Goal: Task Accomplishment & Management: Manage account settings

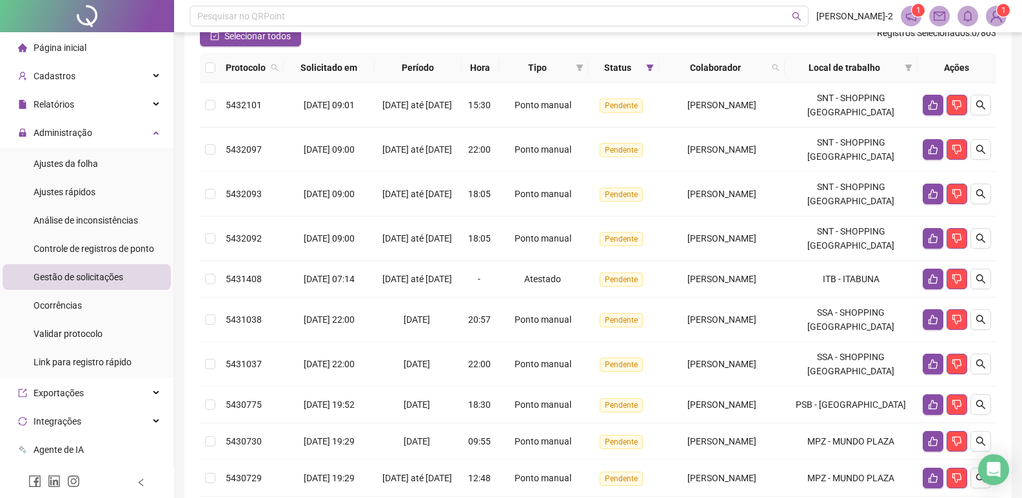
scroll to position [129, 0]
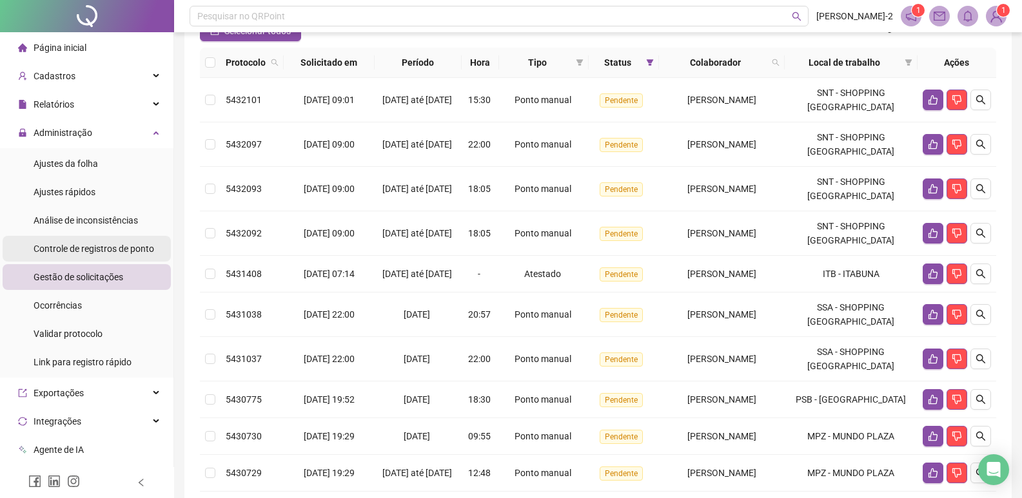
click at [121, 244] on span "Controle de registros de ponto" at bounding box center [94, 249] width 121 height 10
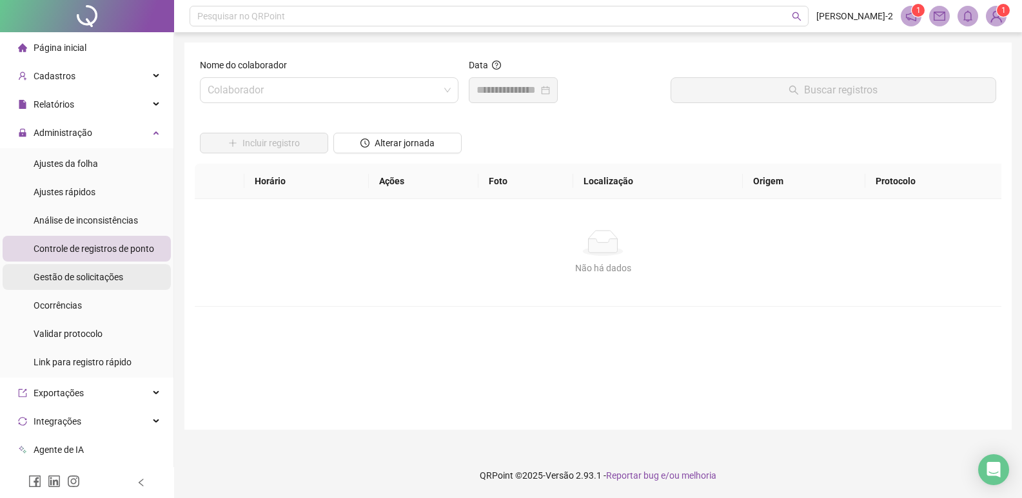
click at [107, 278] on span "Gestão de solicitações" at bounding box center [79, 277] width 90 height 10
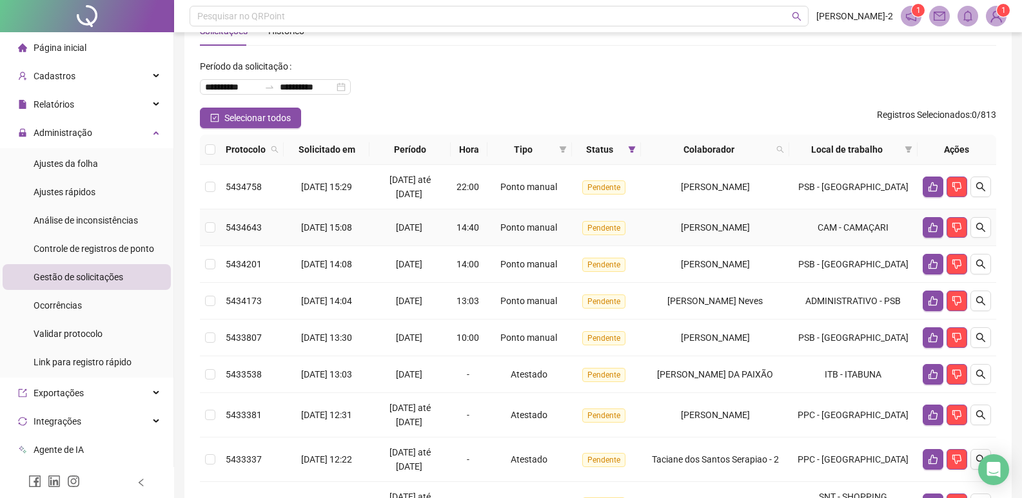
scroll to position [64, 0]
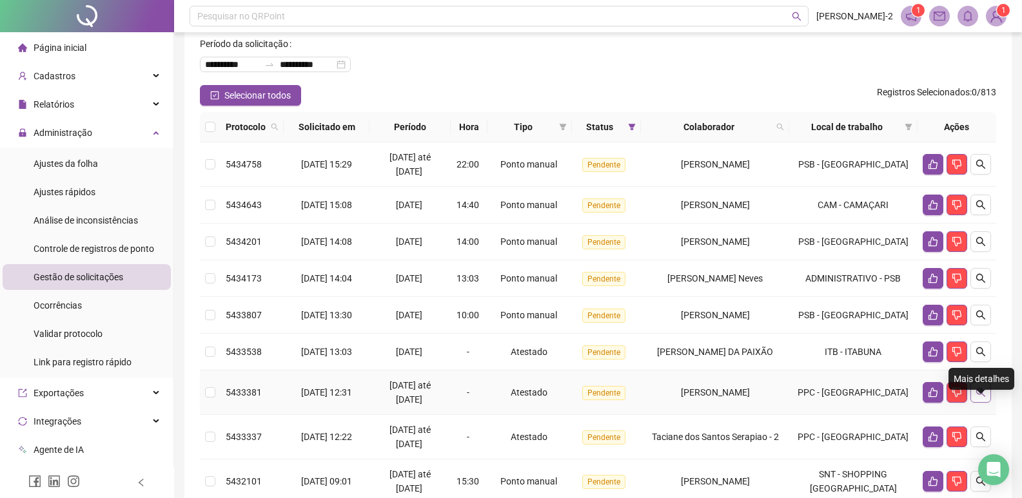
click at [985, 398] on icon "search" at bounding box center [981, 393] width 10 height 10
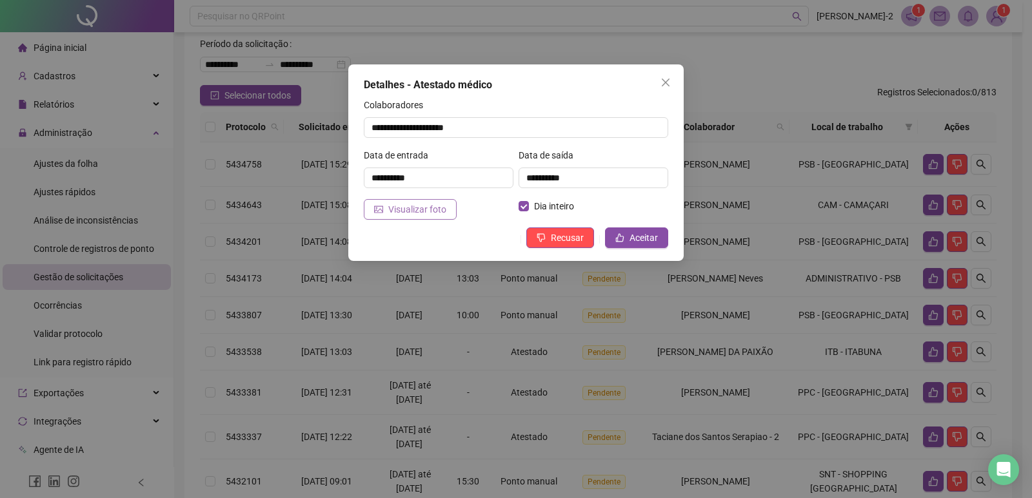
click at [428, 216] on span "Visualizar foto" at bounding box center [417, 209] width 58 height 14
click at [667, 81] on icon "close" at bounding box center [666, 83] width 8 height 8
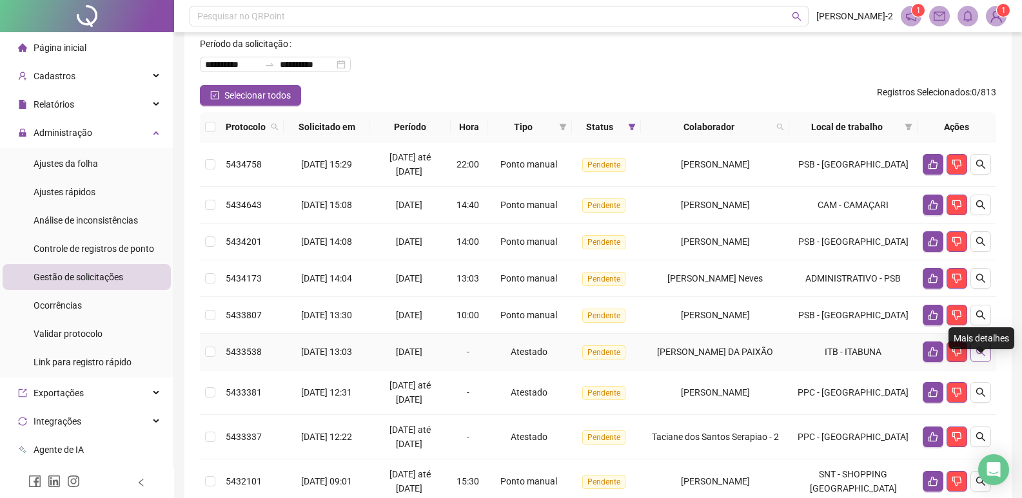
click at [983, 357] on icon "search" at bounding box center [980, 352] width 9 height 9
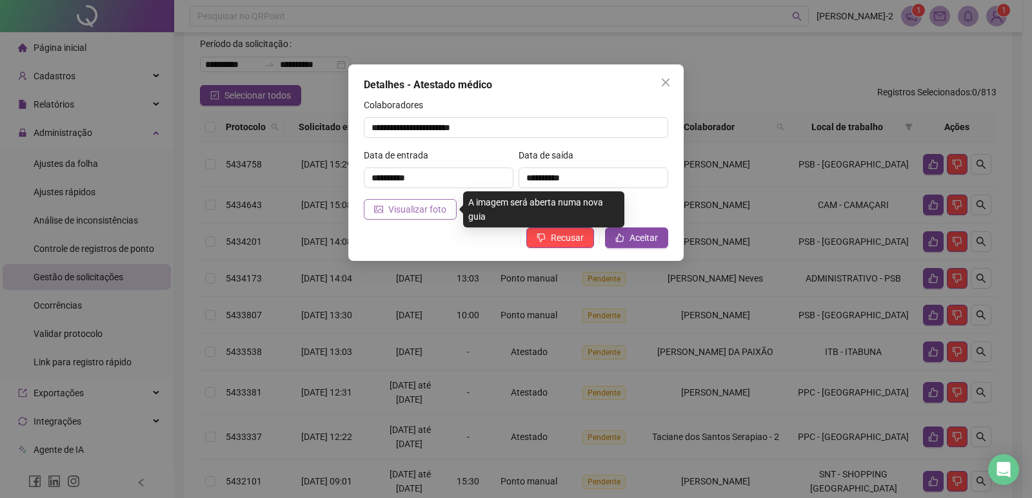
click at [414, 201] on button "Visualizar foto" at bounding box center [410, 209] width 93 height 21
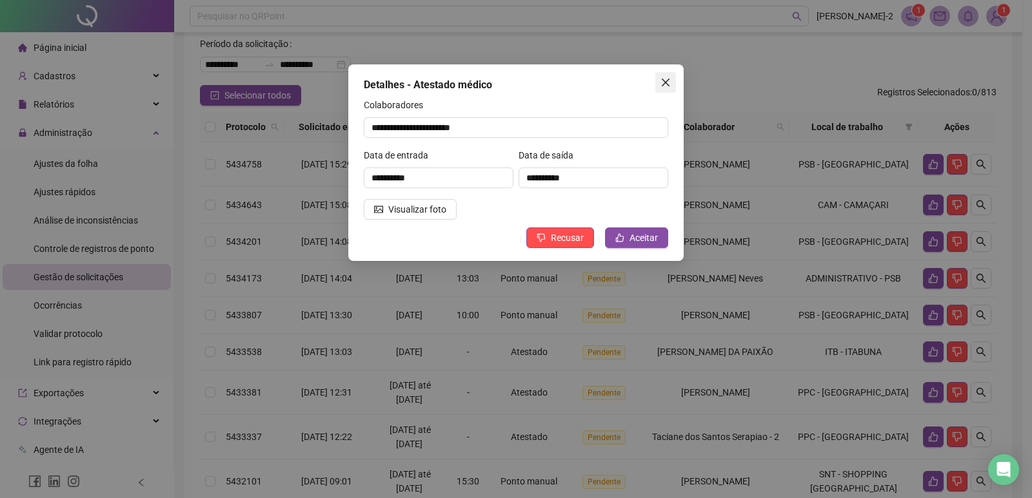
click at [659, 79] on span "Close" at bounding box center [665, 82] width 21 height 10
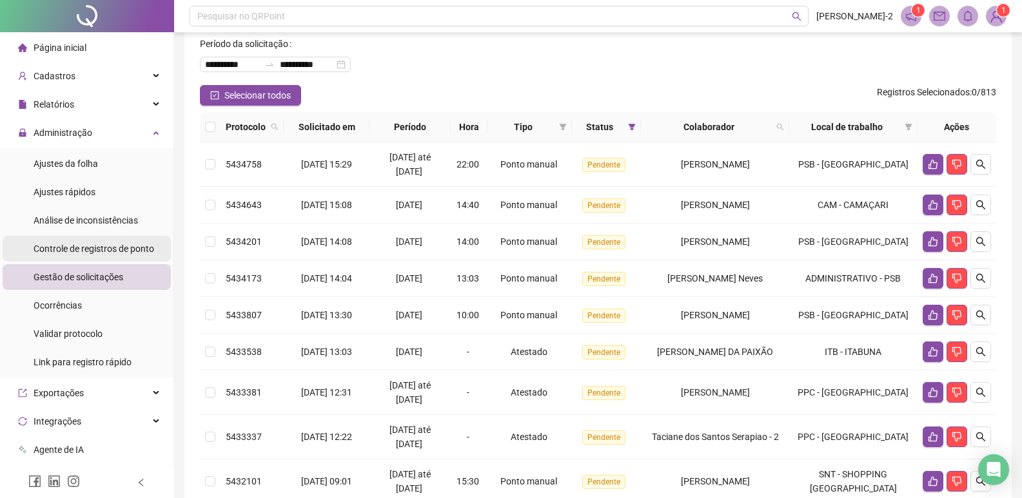
click at [104, 242] on div "Controle de registros de ponto" at bounding box center [94, 249] width 121 height 26
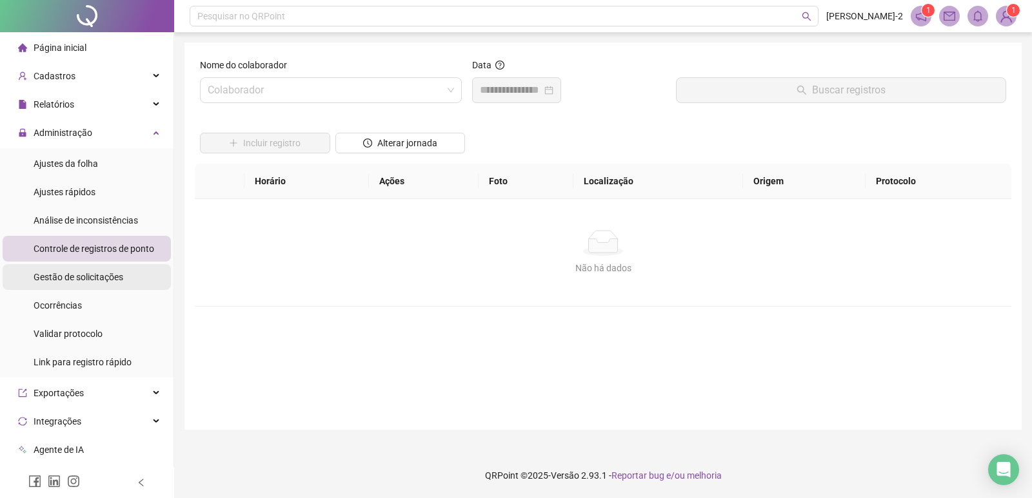
click at [83, 282] on span "Gestão de solicitações" at bounding box center [79, 277] width 90 height 10
